Goal: Contribute content: Add original content to the website for others to see

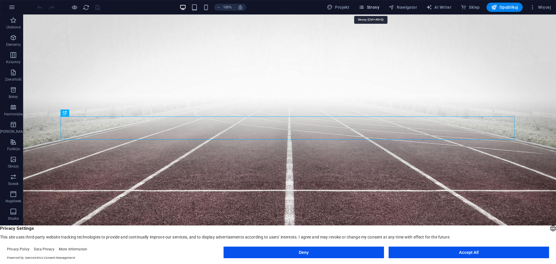
click at [375, 7] on span "Strony" at bounding box center [369, 7] width 21 height 6
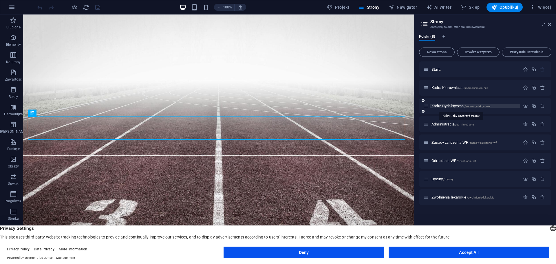
click at [454, 107] on span "Kadra Dydaktyczna /kadra-dydaktyczna" at bounding box center [461, 106] width 59 height 4
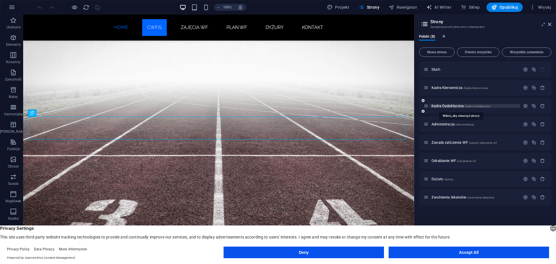
click at [454, 107] on div "Kadra Dydaktyczna /kadra-dydaktyczna" at bounding box center [485, 106] width 132 height 16
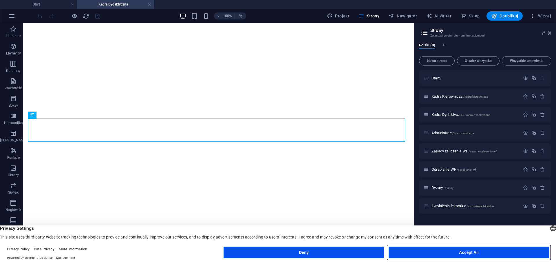
click at [455, 254] on button "Accept All" at bounding box center [469, 253] width 161 height 12
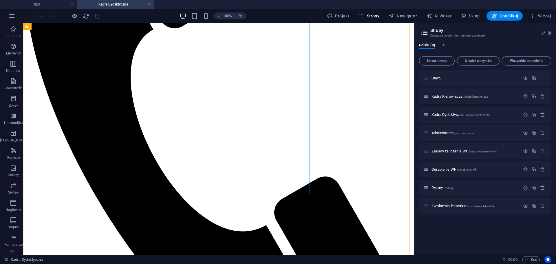
scroll to position [551, 0]
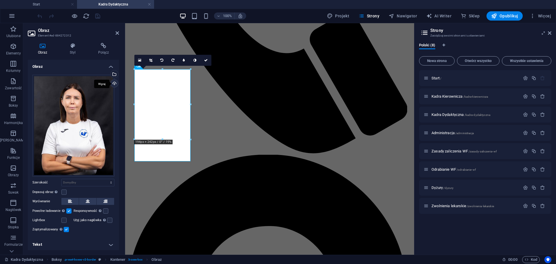
click at [112, 84] on div "Wgraj" at bounding box center [114, 84] width 9 height 9
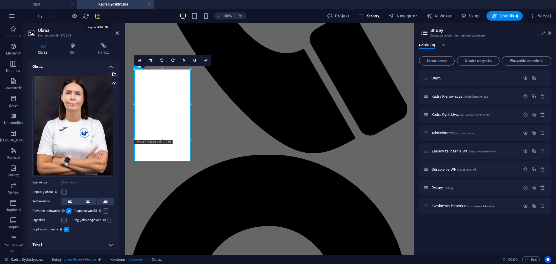
click at [100, 16] on icon "save" at bounding box center [97, 16] width 7 height 7
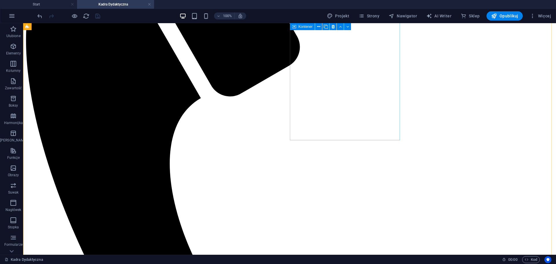
scroll to position [464, 0]
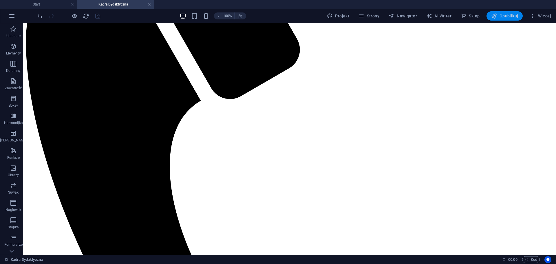
click at [512, 15] on span "Opublikuj" at bounding box center [504, 16] width 27 height 6
